Goal: Information Seeking & Learning: Learn about a topic

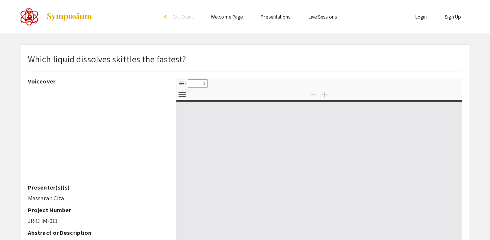
select select "custom"
type input "0"
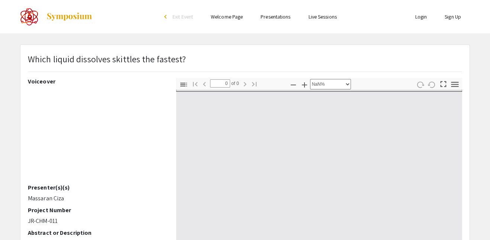
select select "auto"
type input "1"
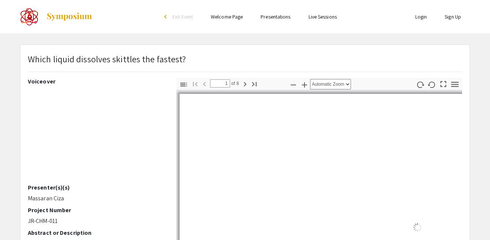
select select "auto"
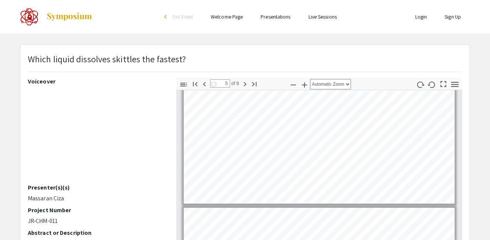
scroll to position [513, 0]
type input "4"
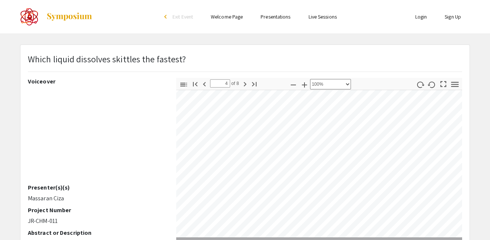
select select "custom"
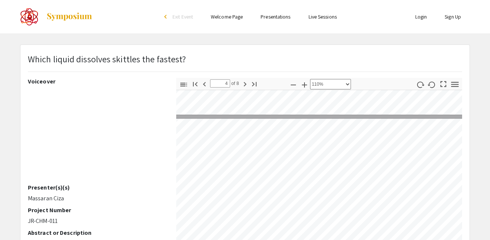
scroll to position [877, 167]
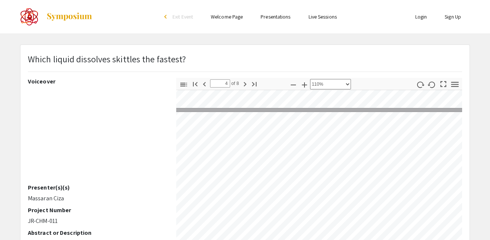
type input "3"
select select "custom"
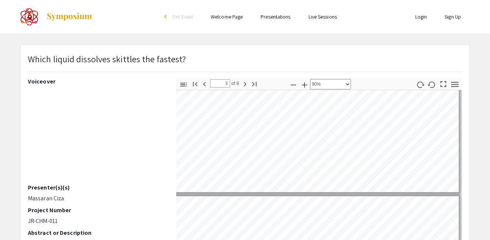
scroll to position [489, 0]
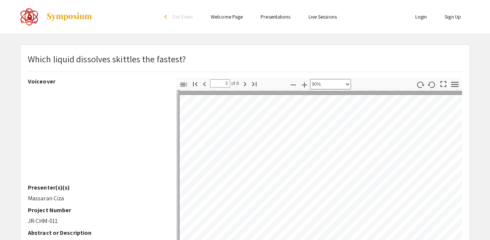
type input "2"
select select "custom"
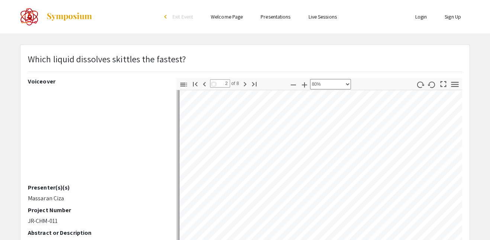
type input "1"
select select "custom"
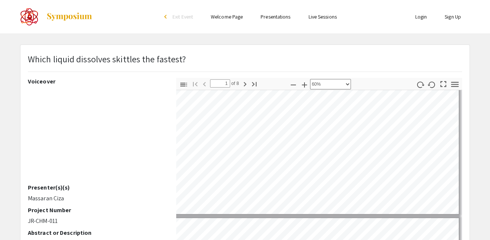
type input "2"
select select "custom"
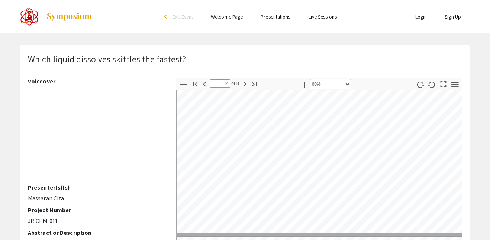
scroll to position [194, 0]
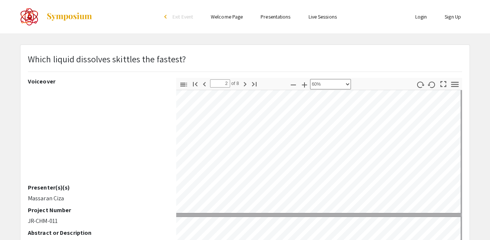
type input "3"
select select "custom"
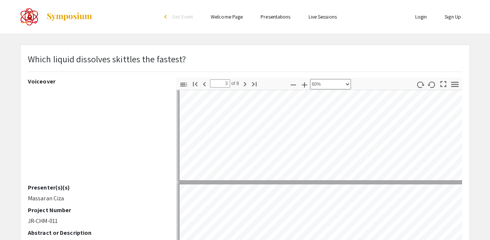
scroll to position [244, 0]
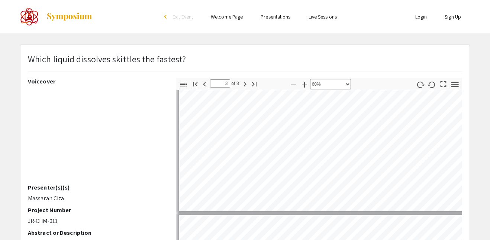
type input "4"
select select "custom"
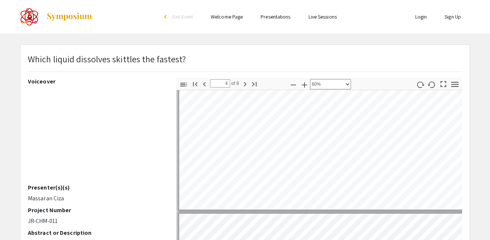
type input "5"
select select "custom"
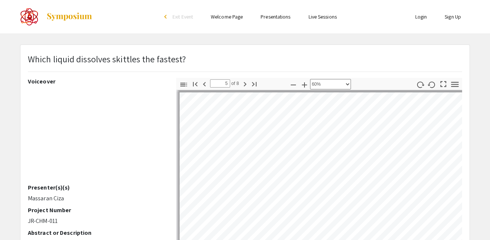
scroll to position [658, 0]
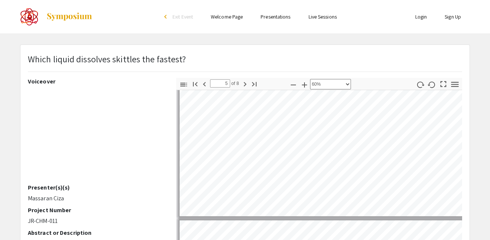
type input "6"
select select "custom"
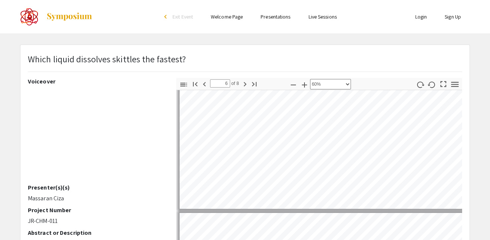
type input "5"
select select "custom"
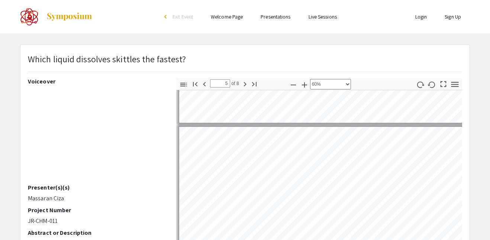
scroll to position [624, 0]
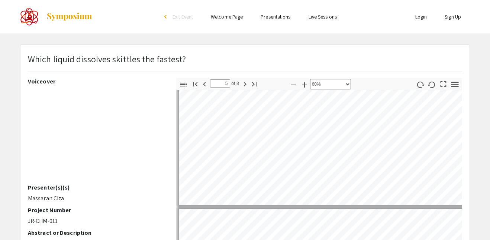
type input "6"
select select "custom"
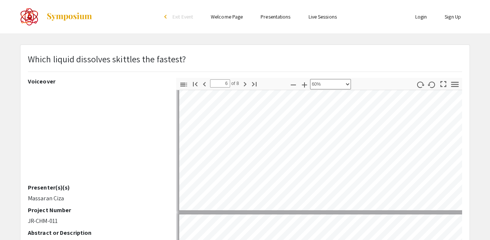
type input "7"
select select "custom"
type input "6"
select select "custom"
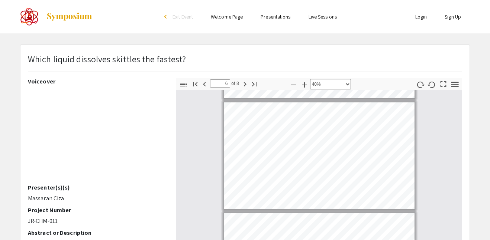
type input "5"
select select "custom"
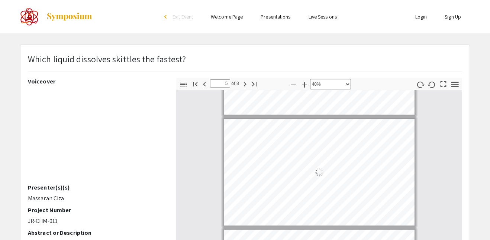
type input "4"
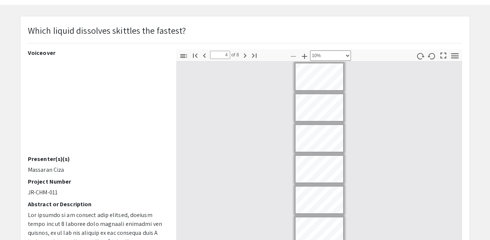
scroll to position [23, 0]
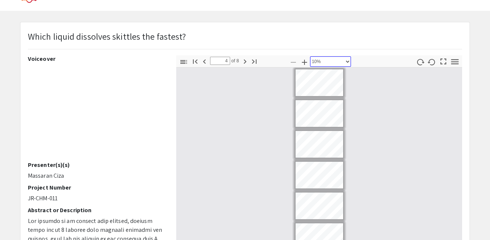
click at [330, 61] on select "Automatic Zoom Actual Size Page Fit Page Width 50% 100% 125% 150% 200% 300% 400…" at bounding box center [330, 61] width 41 height 10
select select "auto"
click at [310, 56] on select "Automatic Zoom Actual Size Page Fit Page Width 50% 100% 125% 150% 200% 300% 400…" at bounding box center [330, 61] width 41 height 10
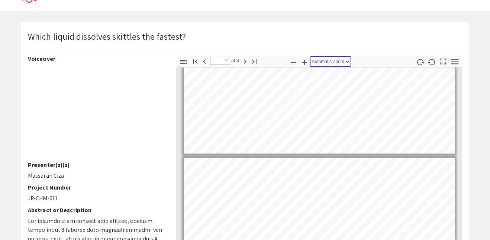
scroll to position [76, 0]
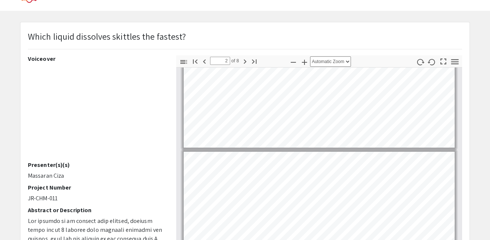
click at [177, 118] on div "Which liquid dissolves skittles the fastest? Voiceover Presenter(s)(s) Massaran…" at bounding box center [244, 209] width 449 height 375
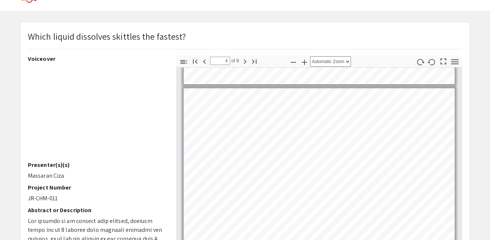
scroll to position [450, 0]
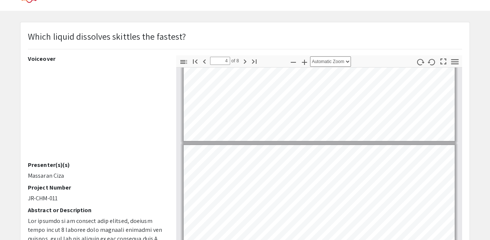
click at [294, 141] on div "Page 3" at bounding box center [319, 65] width 278 height 159
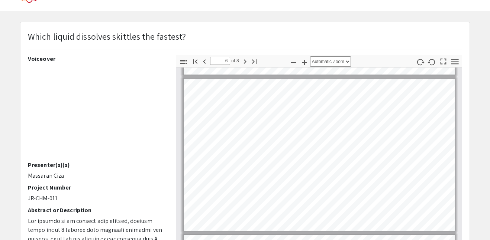
scroll to position [777, 0]
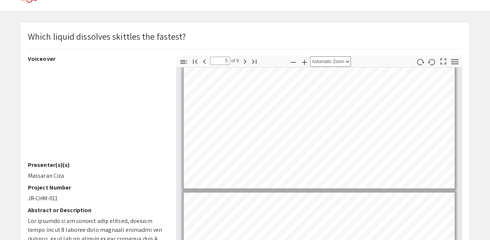
type input "6"
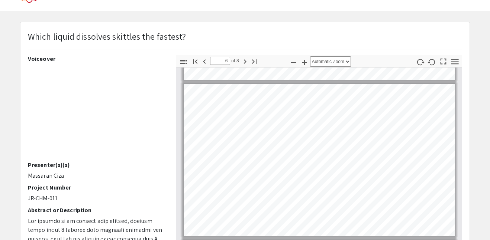
scroll to position [772, 0]
